Goal: Task Accomplishment & Management: Use online tool/utility

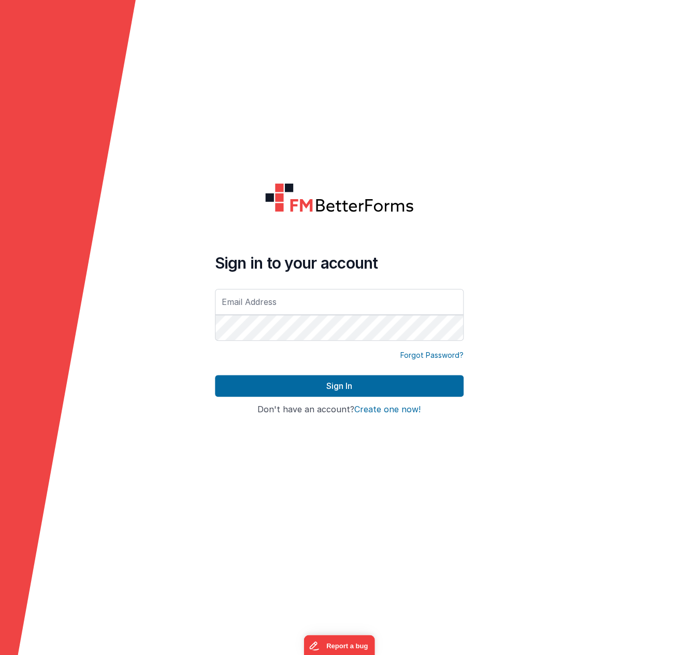
click at [0, 654] on com-1password-button at bounding box center [0, 655] width 0 height 0
type input "[PERSON_NAME][EMAIL_ADDRESS][DOMAIN_NAME]"
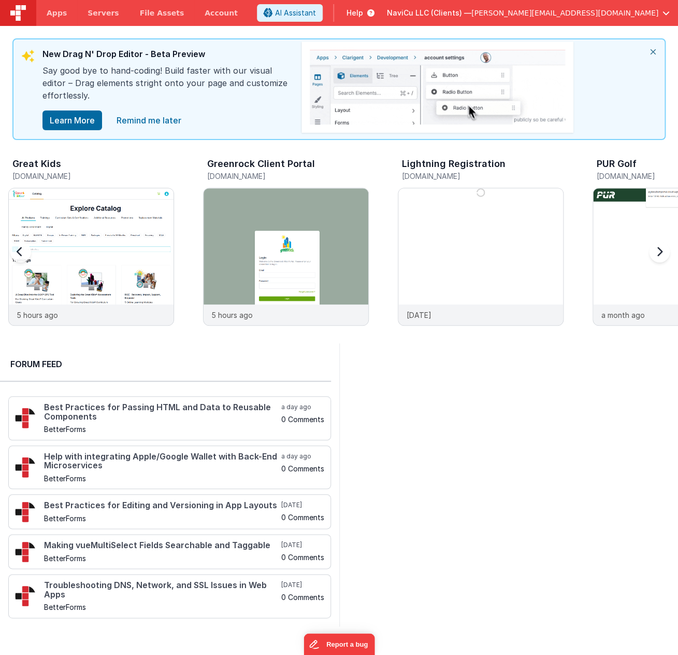
click at [276, 165] on h3 "Greenrock Client Portal" at bounding box center [261, 164] width 108 height 10
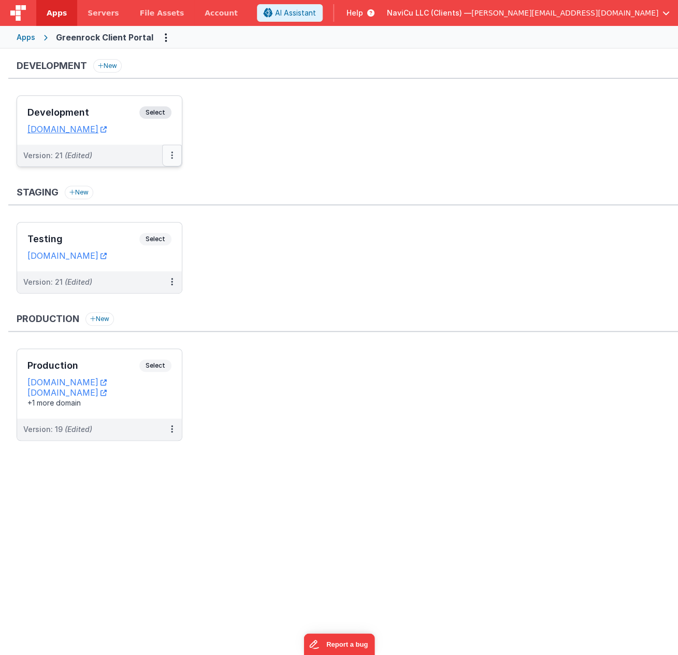
click at [174, 154] on button at bounding box center [172, 156] width 20 height 22
click at [120, 214] on link "Deploy..." at bounding box center [136, 216] width 91 height 19
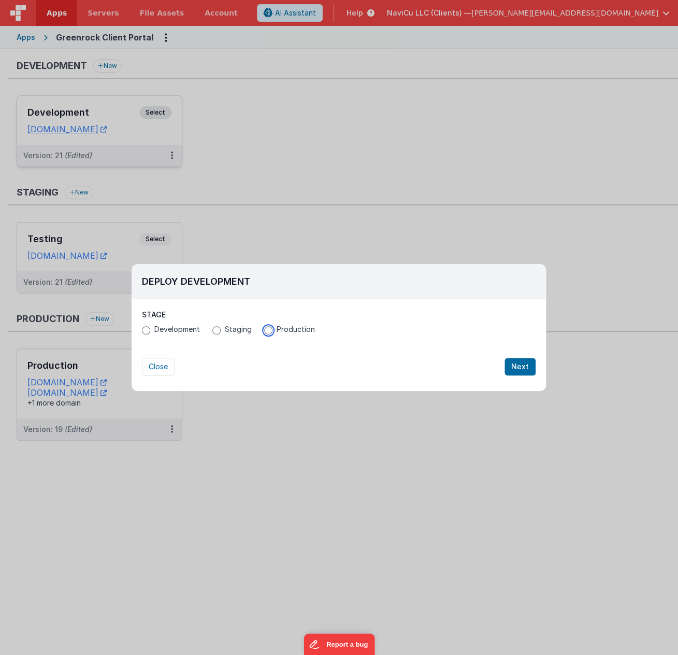
click at [268, 331] on input "Production" at bounding box center [268, 330] width 8 height 8
radio input "true"
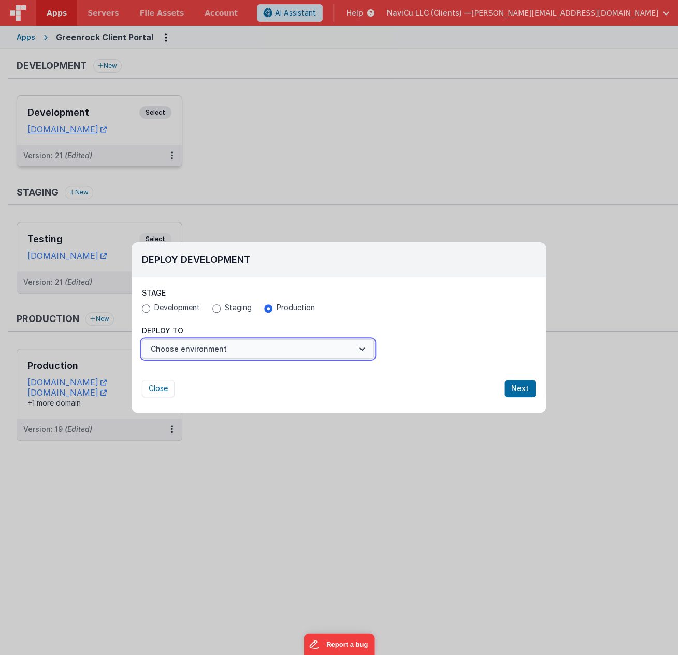
click at [353, 347] on button "Choose environment" at bounding box center [258, 349] width 232 height 20
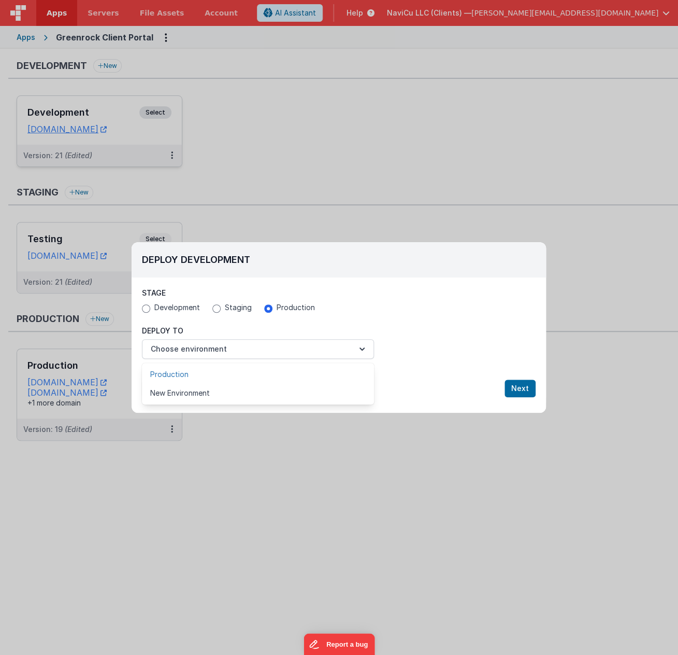
click at [176, 372] on link "Production" at bounding box center [258, 374] width 232 height 19
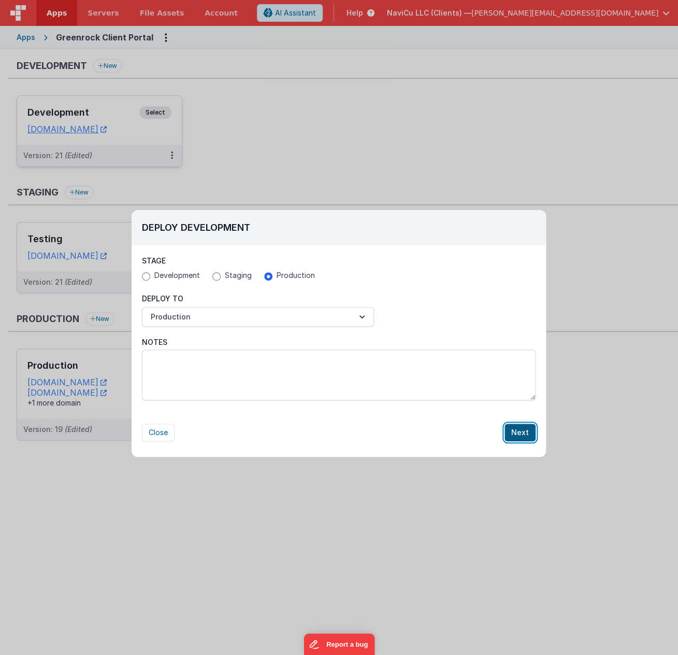
click at [523, 431] on button "Next" at bounding box center [520, 432] width 31 height 18
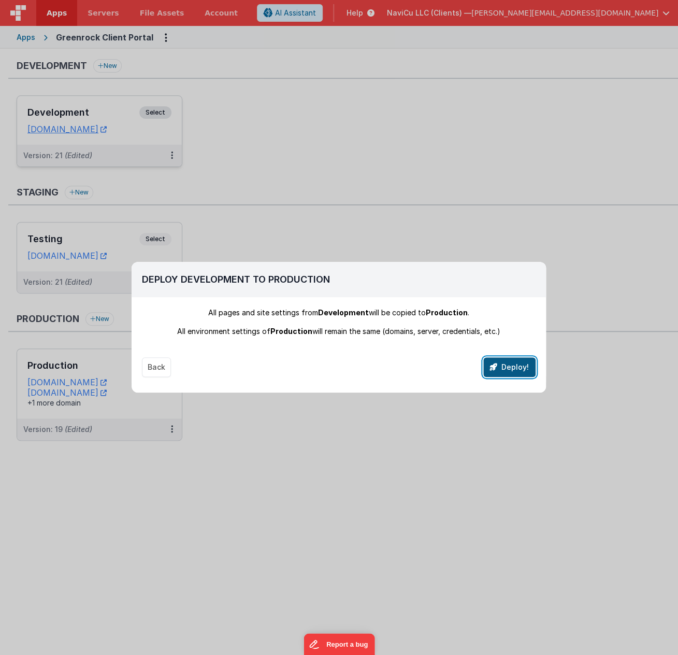
click at [522, 365] on button "Deploy!" at bounding box center [510, 367] width 52 height 20
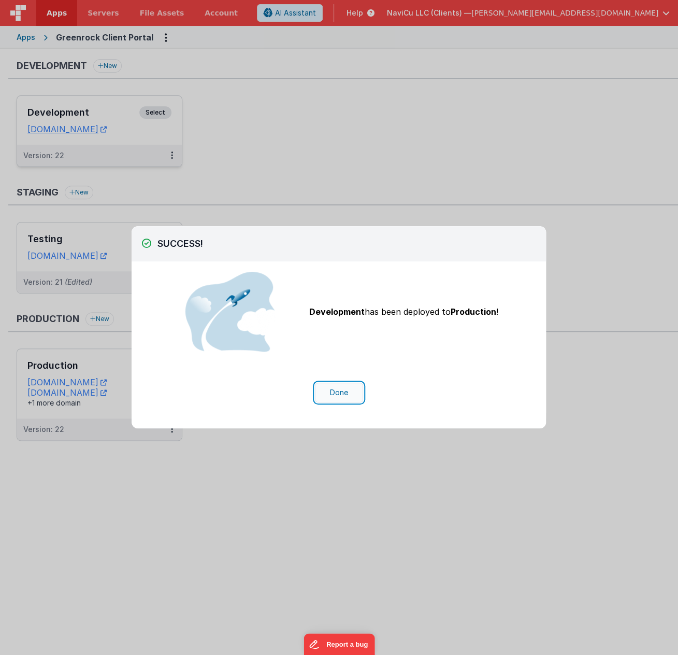
click at [343, 392] on button "Done" at bounding box center [339, 393] width 48 height 20
